Goal: Check status: Check status

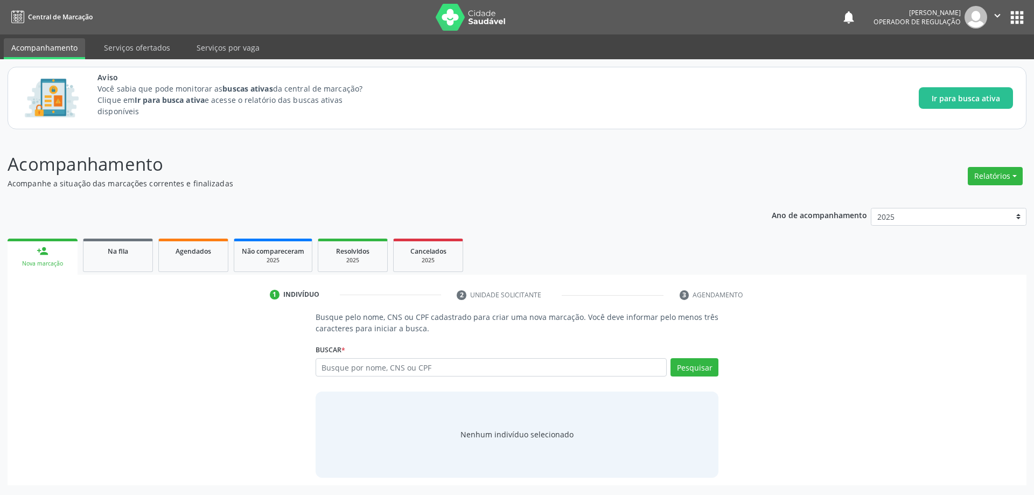
click at [998, 15] on icon "" at bounding box center [998, 16] width 12 height 12
click at [520, 112] on div "Aviso Você sabia que pode monitorar as buscas ativas da central de marcação? Cl…" at bounding box center [556, 98] width 916 height 53
click at [495, 172] on p "Acompanhamento" at bounding box center [364, 164] width 713 height 27
click at [123, 51] on link "Serviços ofertados" at bounding box center [136, 47] width 81 height 19
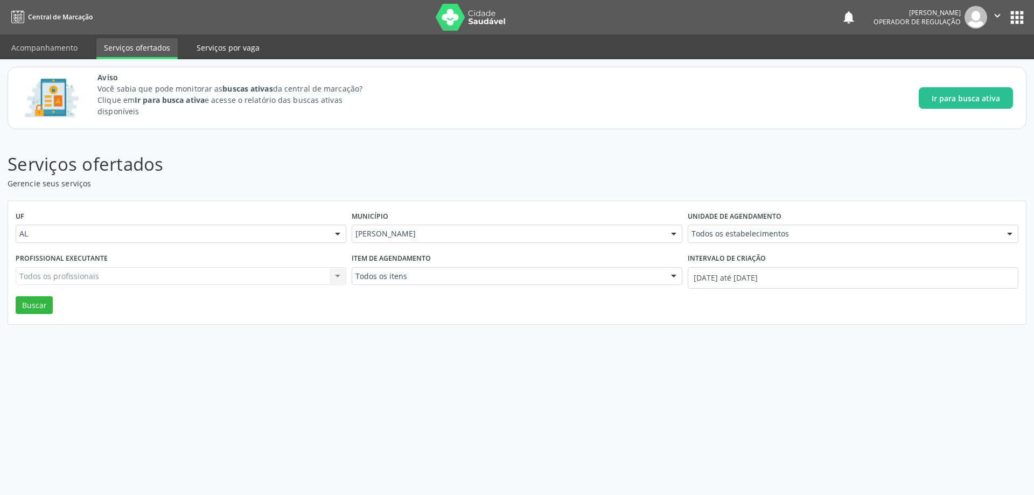
click at [240, 47] on link "Serviços por vaga" at bounding box center [228, 47] width 78 height 19
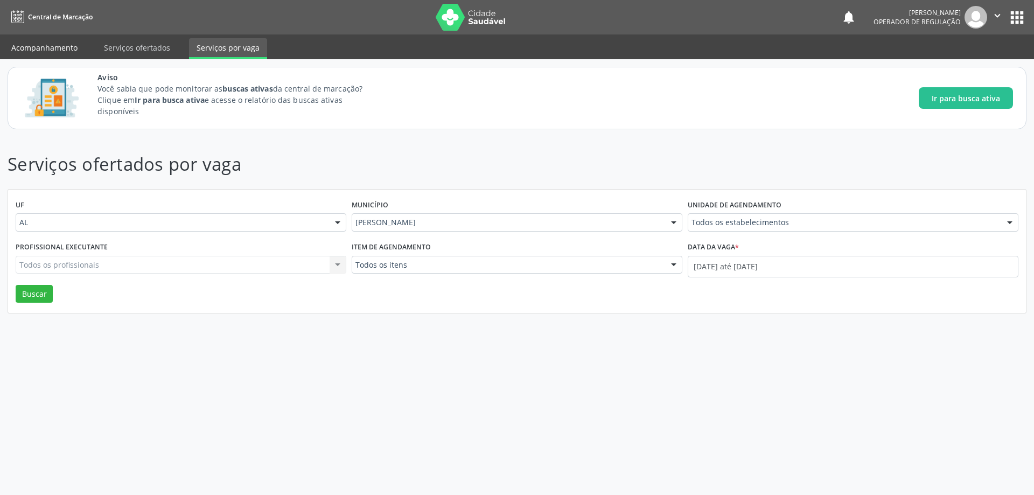
click at [43, 41] on link "Acompanhamento" at bounding box center [44, 47] width 81 height 19
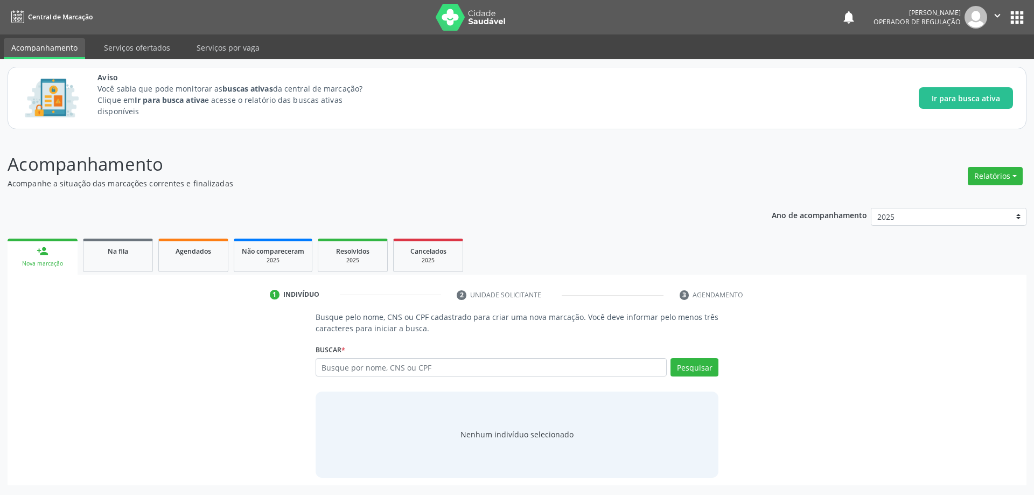
click at [41, 16] on span "Central de Marcação" at bounding box center [60, 16] width 65 height 9
click at [345, 145] on div "Acompanhamento Acompanhe a situação das marcações correntes e finalizadas Relat…" at bounding box center [517, 316] width 1034 height 358
drag, startPoint x: 125, startPoint y: 254, endPoint x: 573, endPoint y: 442, distance: 485.4
click at [127, 254] on span "Na fila" at bounding box center [118, 251] width 20 height 9
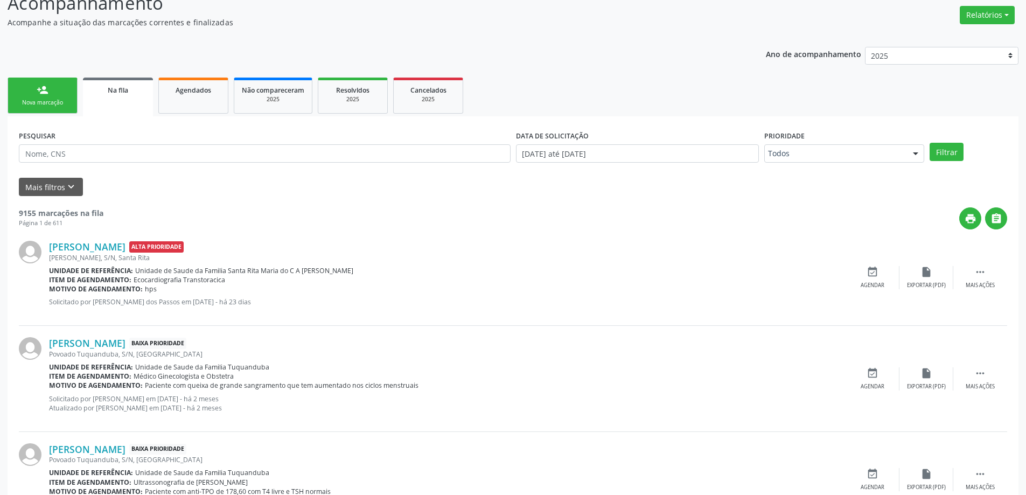
scroll to position [162, 0]
click at [165, 159] on input "text" at bounding box center [265, 153] width 492 height 18
type input "702607796831744"
click at [951, 155] on button "Filtrar" at bounding box center [947, 151] width 34 height 18
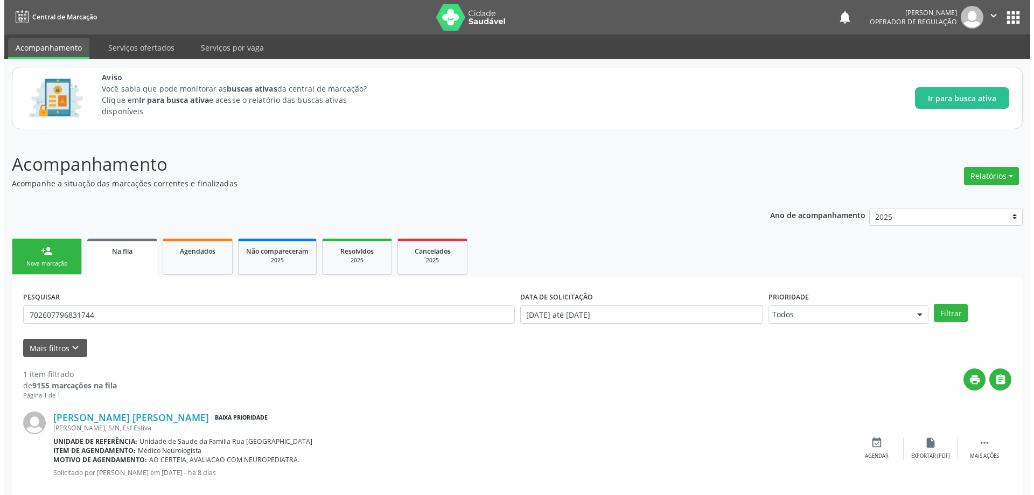
scroll to position [20, 0]
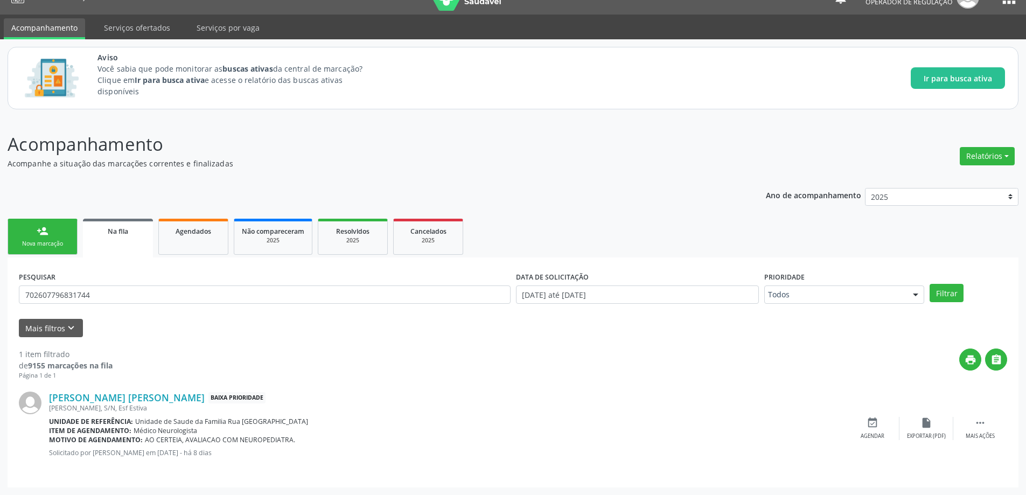
click at [315, 336] on div "Mais filtros keyboard_arrow_down" at bounding box center [513, 328] width 994 height 19
click at [174, 105] on div "Aviso Você sabia que pode monitorar as buscas ativas da central de marcação? Cl…" at bounding box center [513, 78] width 1011 height 62
click at [178, 430] on span "Médico Neurologista" at bounding box center [166, 430] width 64 height 9
click at [92, 396] on link "[PERSON_NAME] [PERSON_NAME]" at bounding box center [127, 398] width 156 height 12
